Goal: Information Seeking & Learning: Learn about a topic

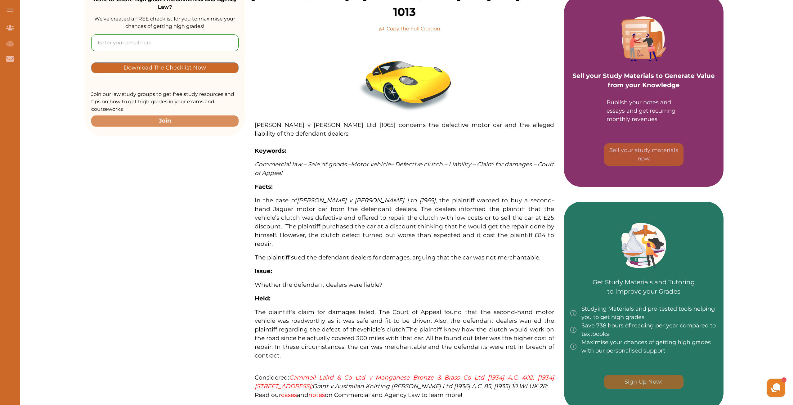
scroll to position [124, 0]
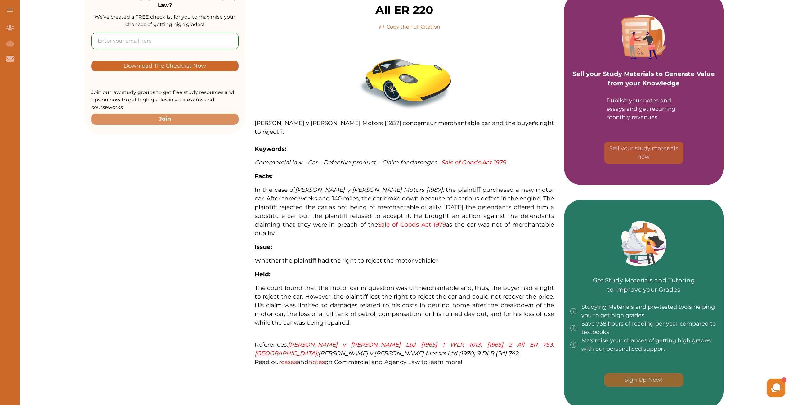
scroll to position [124, 0]
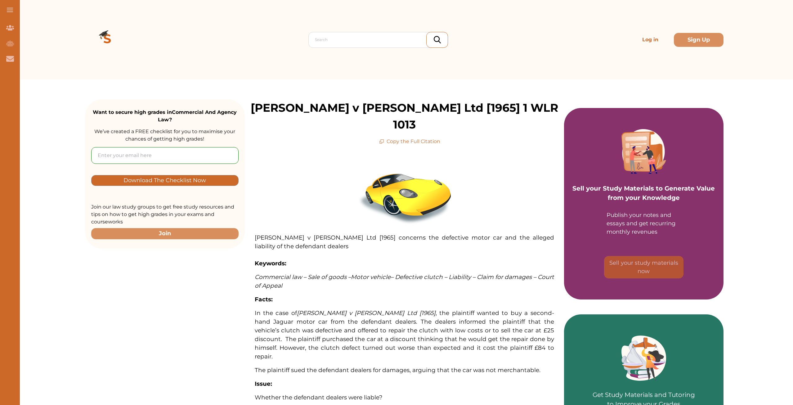
scroll to position [155, 0]
